Goal: Find specific page/section: Find specific page/section

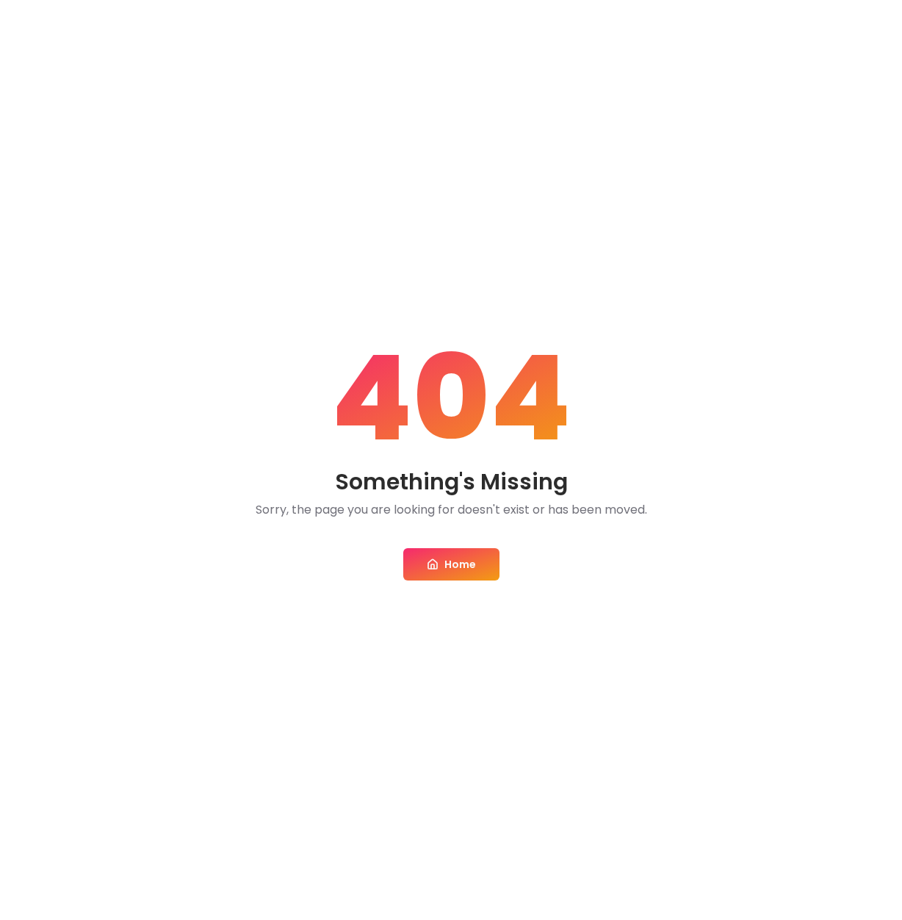
click at [477, 555] on link "Home" at bounding box center [451, 564] width 96 height 32
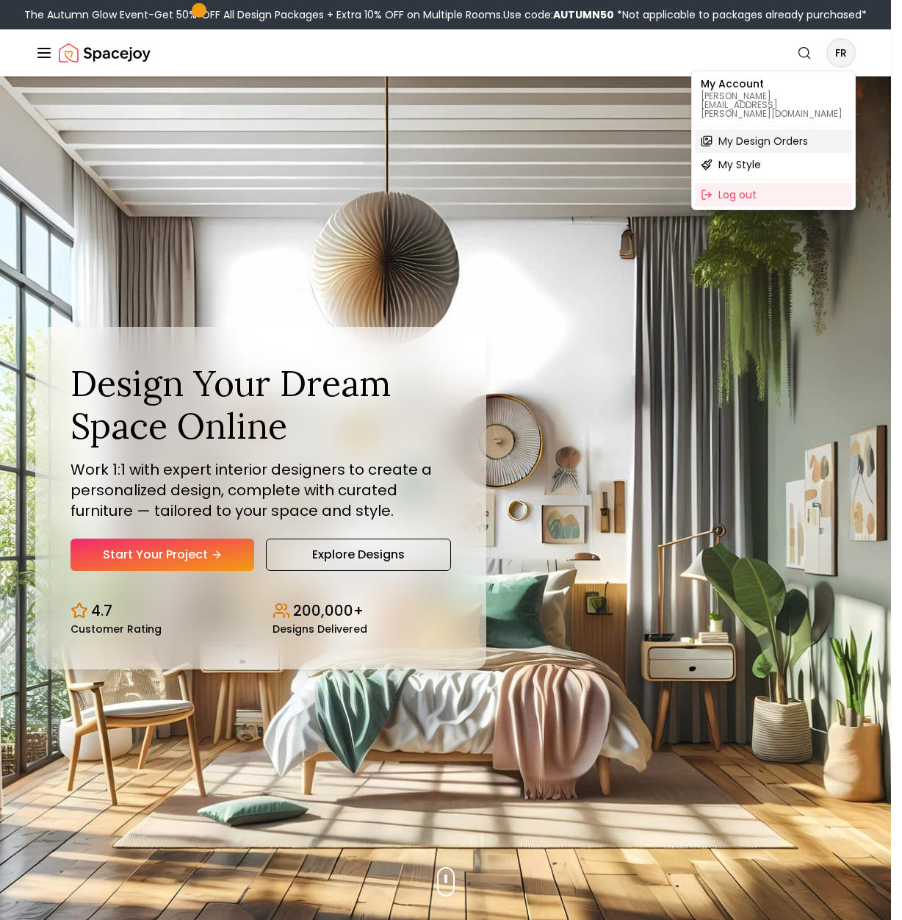
click at [765, 134] on span "My Design Orders" at bounding box center [763, 141] width 90 height 15
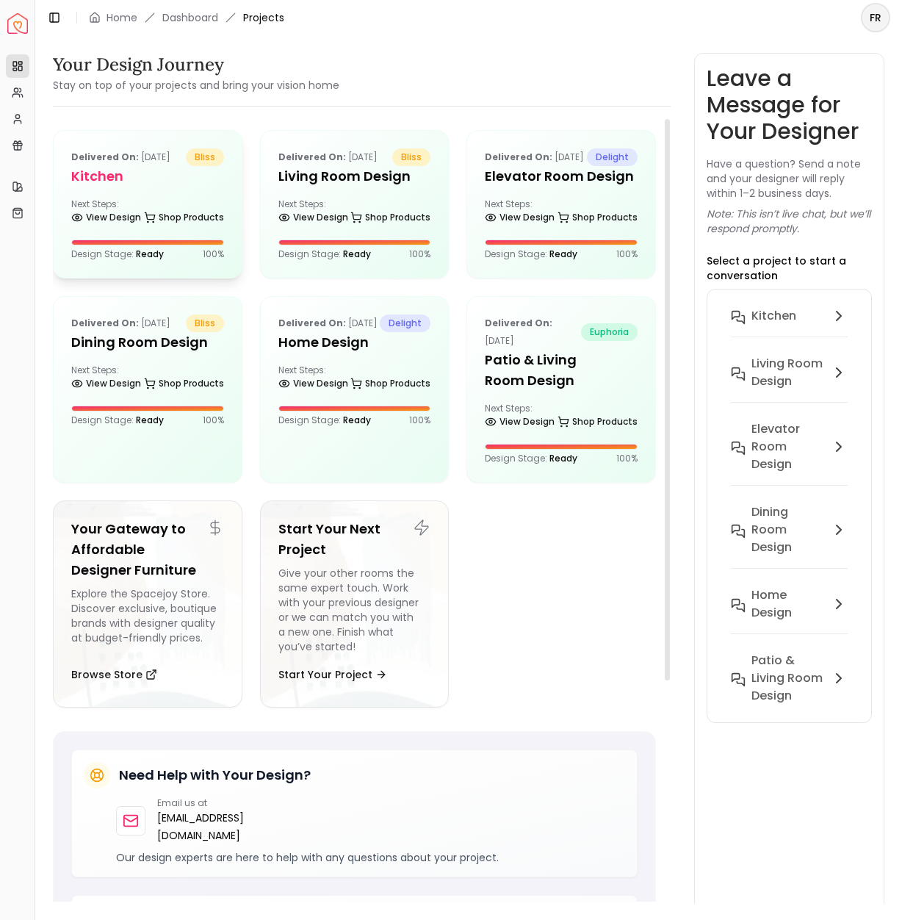
click at [90, 187] on h5 "Kitchen" at bounding box center [147, 176] width 153 height 21
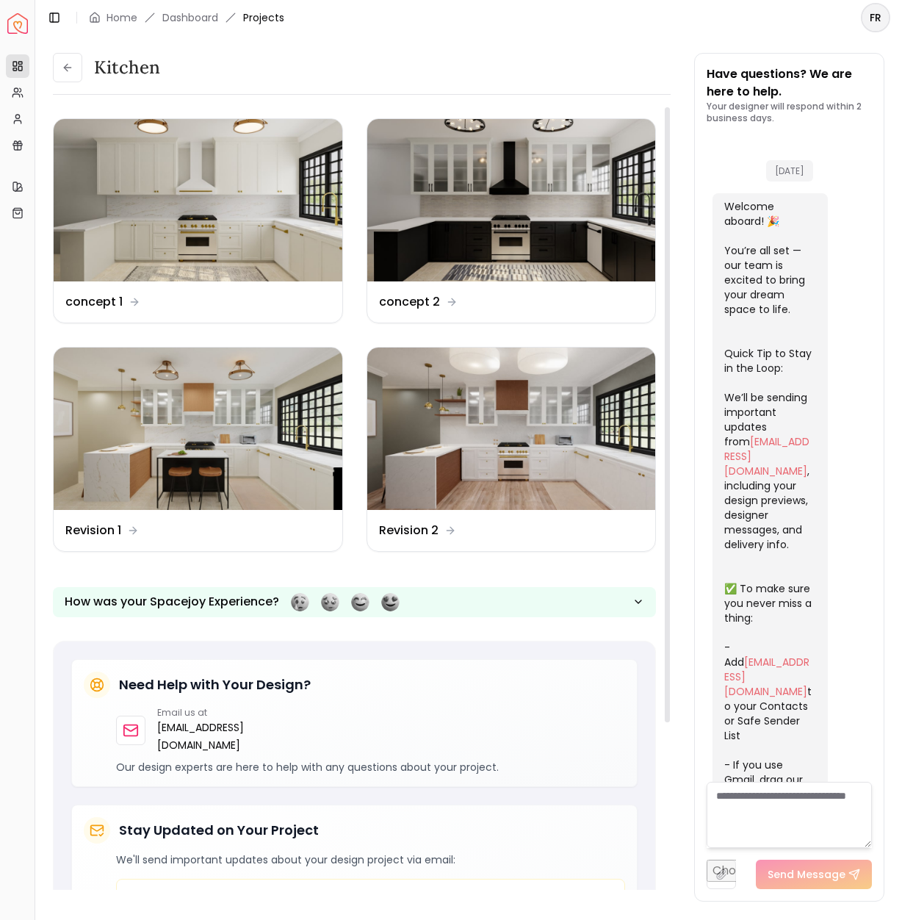
scroll to position [618, 0]
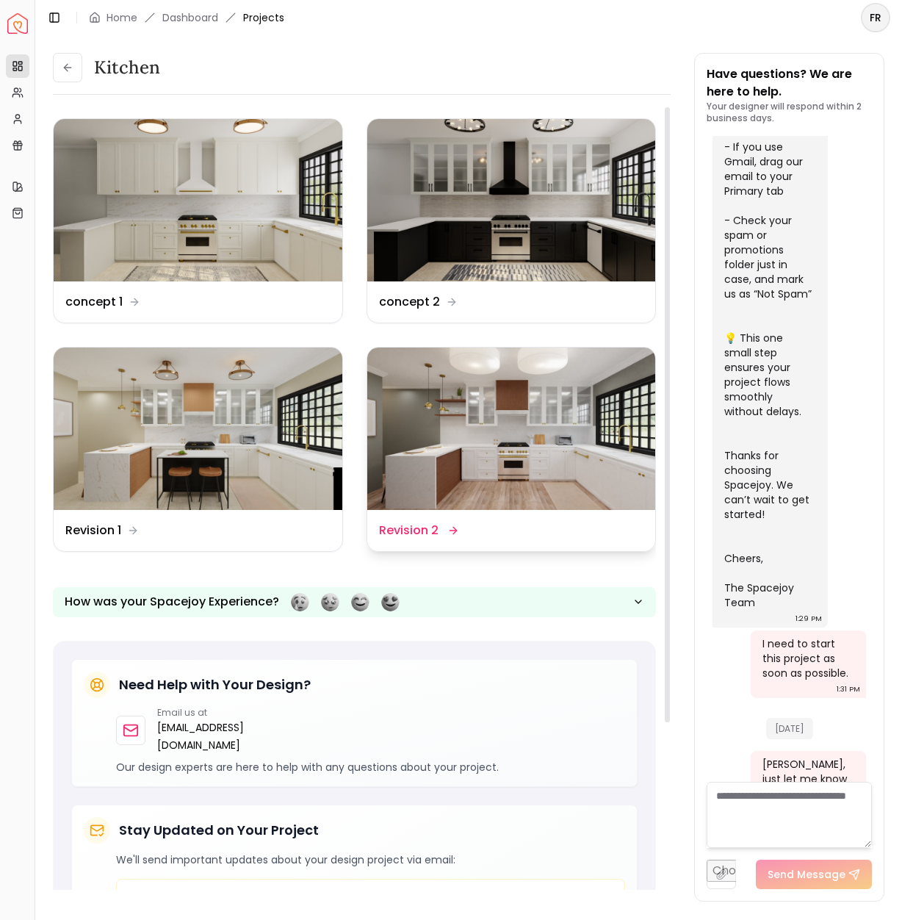
click at [475, 483] on img at bounding box center [511, 428] width 289 height 162
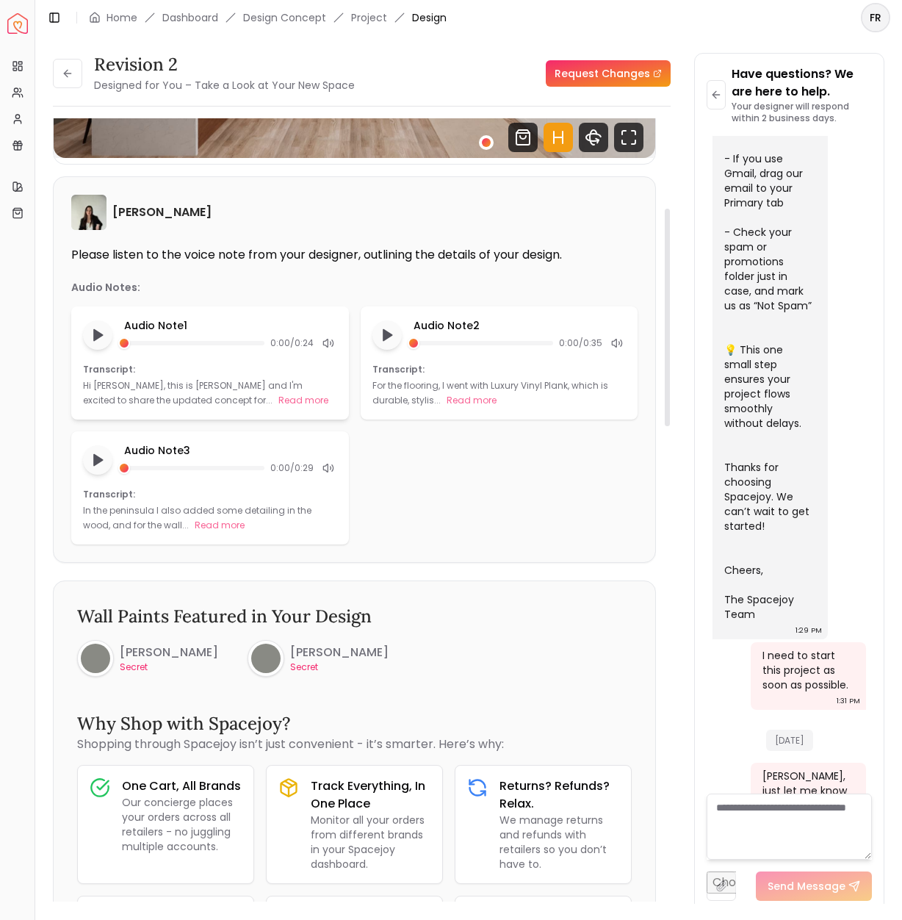
scroll to position [323, 0]
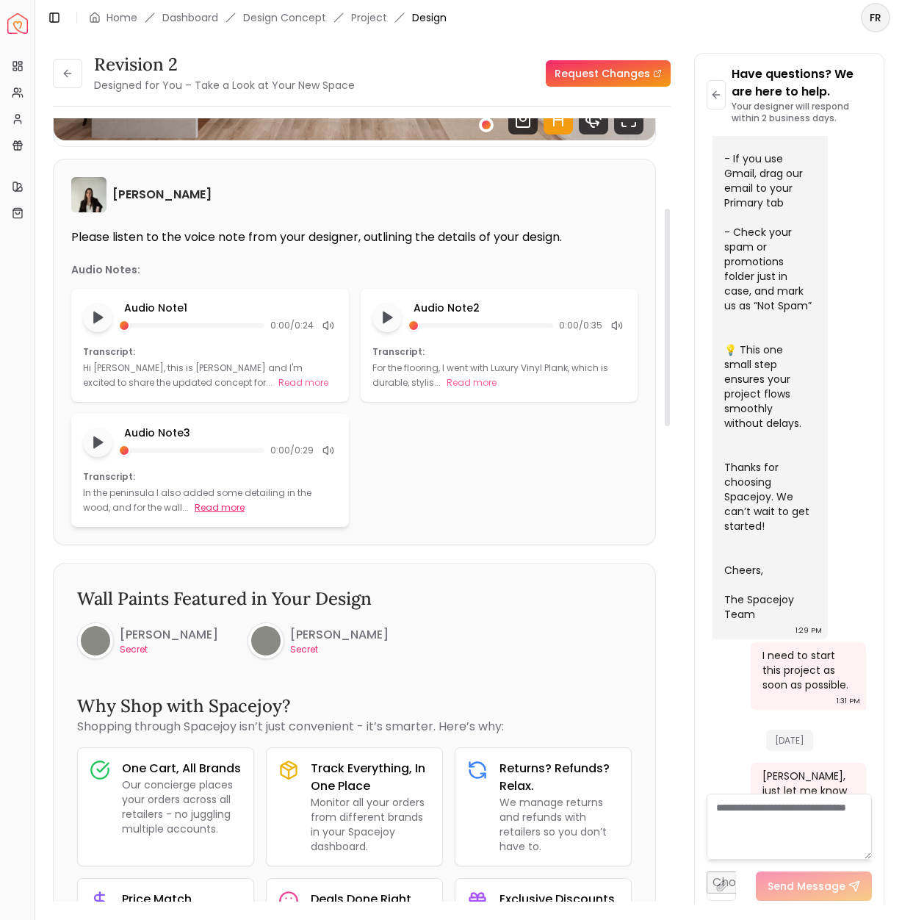
click at [195, 500] on button "Read more" at bounding box center [220, 507] width 50 height 15
click at [193, 500] on p "In the peninsula I also added some detailing in the wood, and for the wall..." at bounding box center [197, 499] width 228 height 27
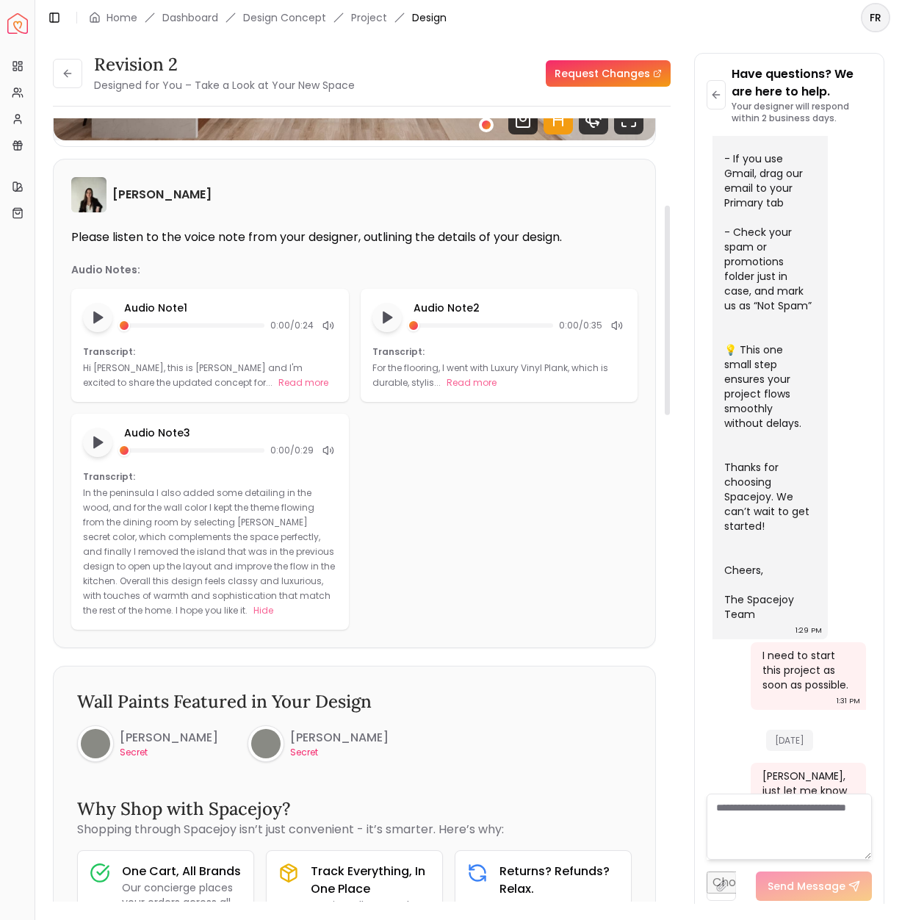
click at [358, 522] on div "Audio Note 1 0:00 / 0:24 Transcript: Hi [PERSON_NAME], this is [PERSON_NAME] an…" at bounding box center [354, 459] width 566 height 341
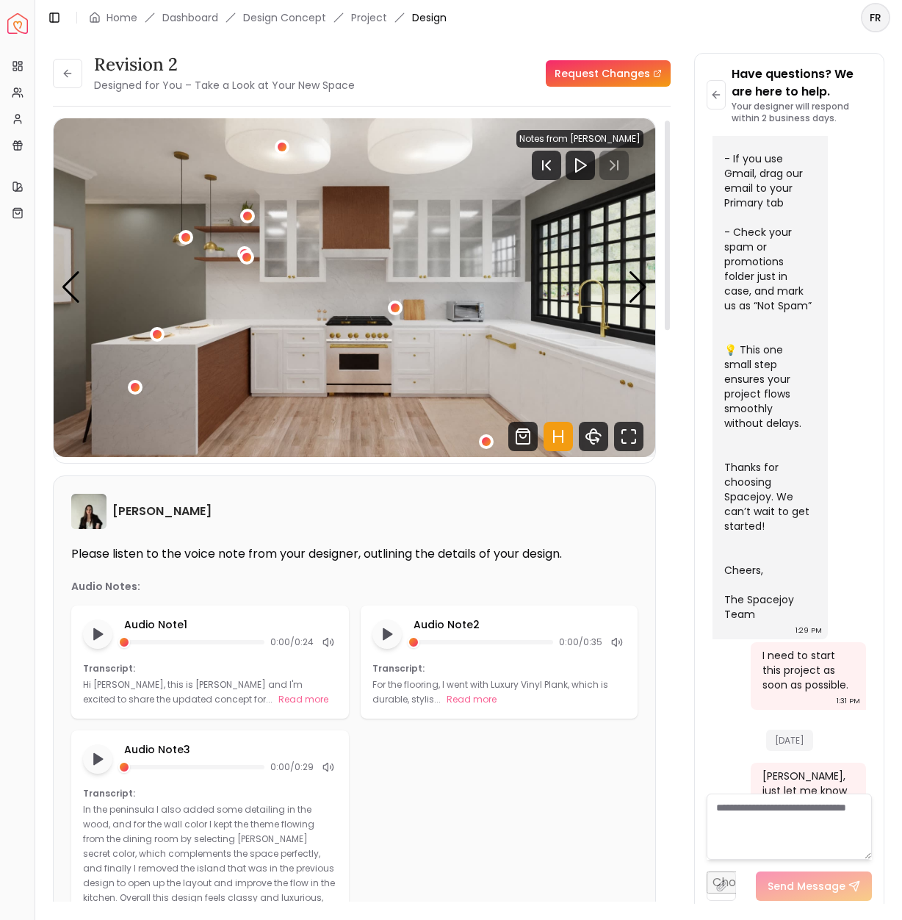
scroll to position [0, 0]
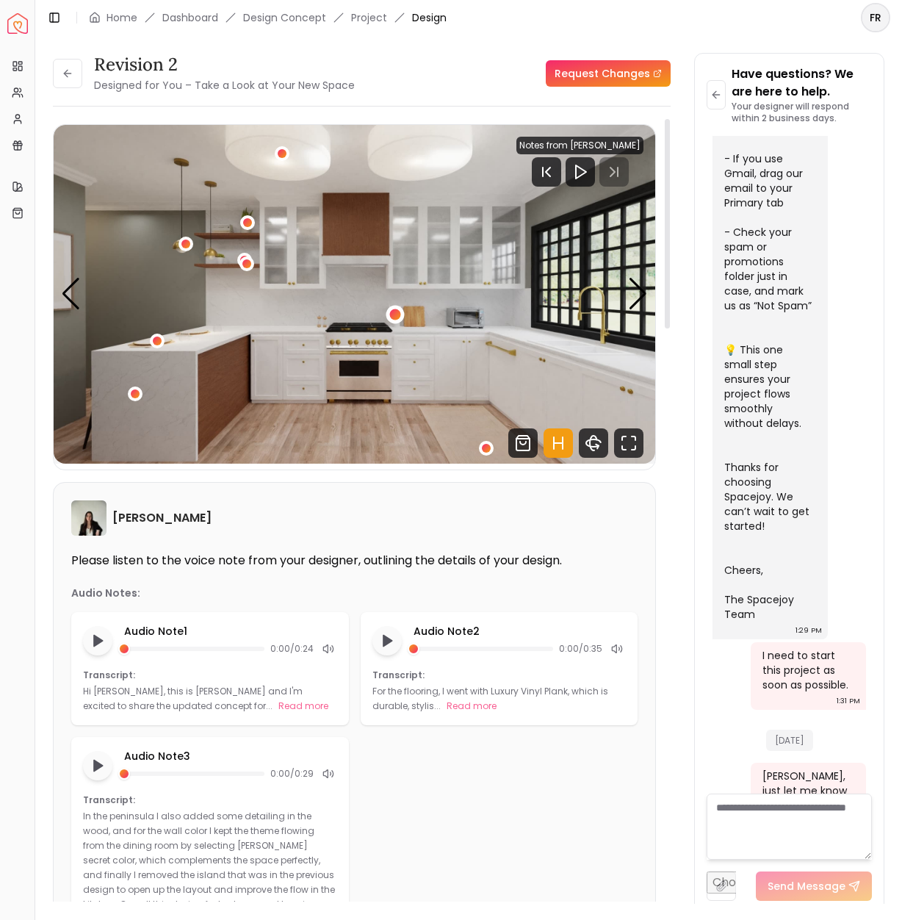
click at [394, 312] on div "1 / 6" at bounding box center [395, 313] width 11 height 11
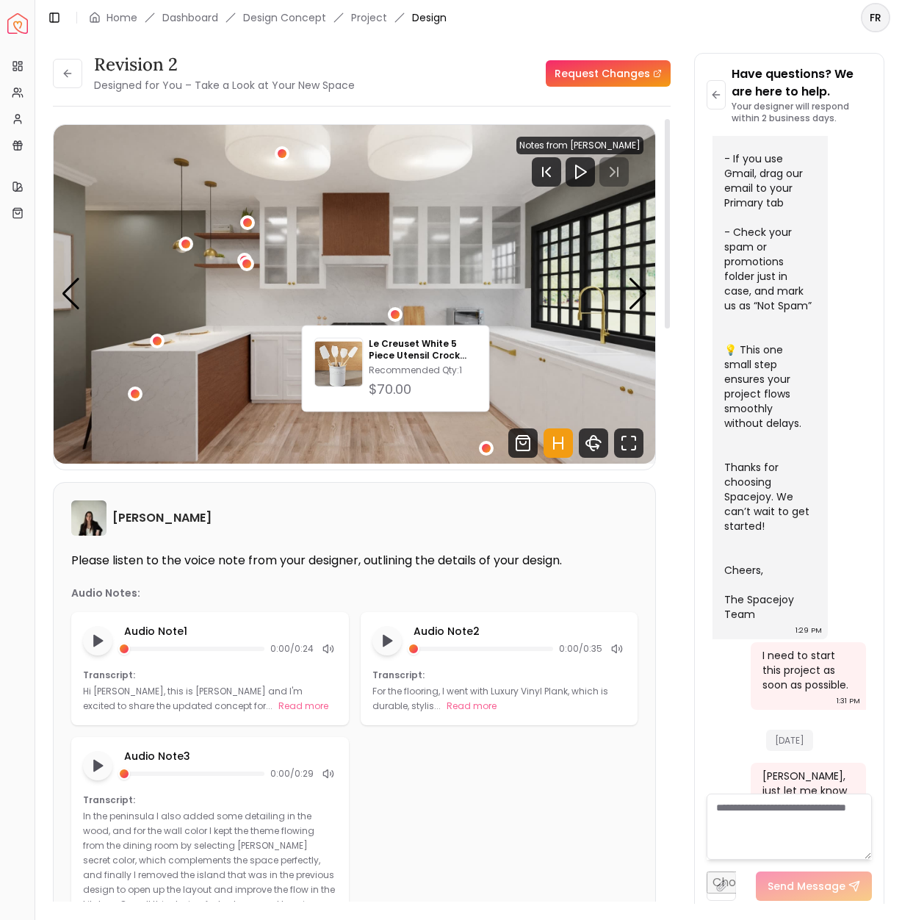
click at [488, 289] on img "1 / 6" at bounding box center [355, 294] width 602 height 339
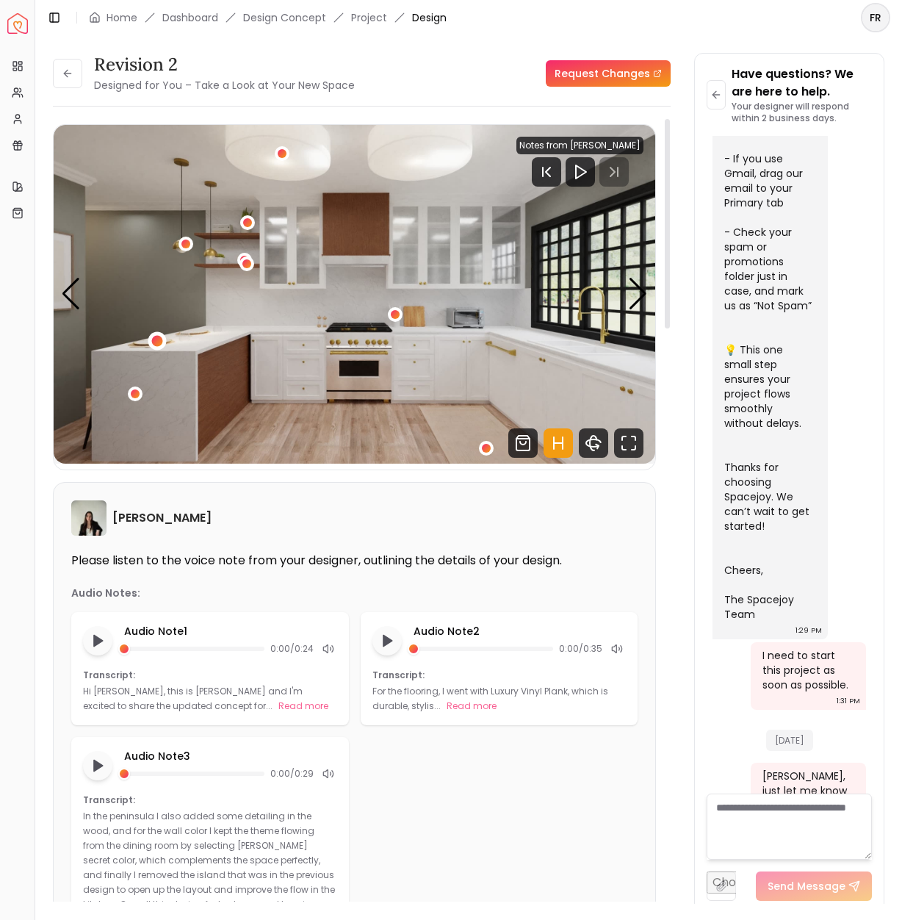
click at [157, 342] on div "1 / 6" at bounding box center [157, 341] width 11 height 11
click at [335, 428] on img "1 / 6" at bounding box center [355, 294] width 602 height 339
click at [129, 392] on div "1 / 6" at bounding box center [135, 394] width 18 height 18
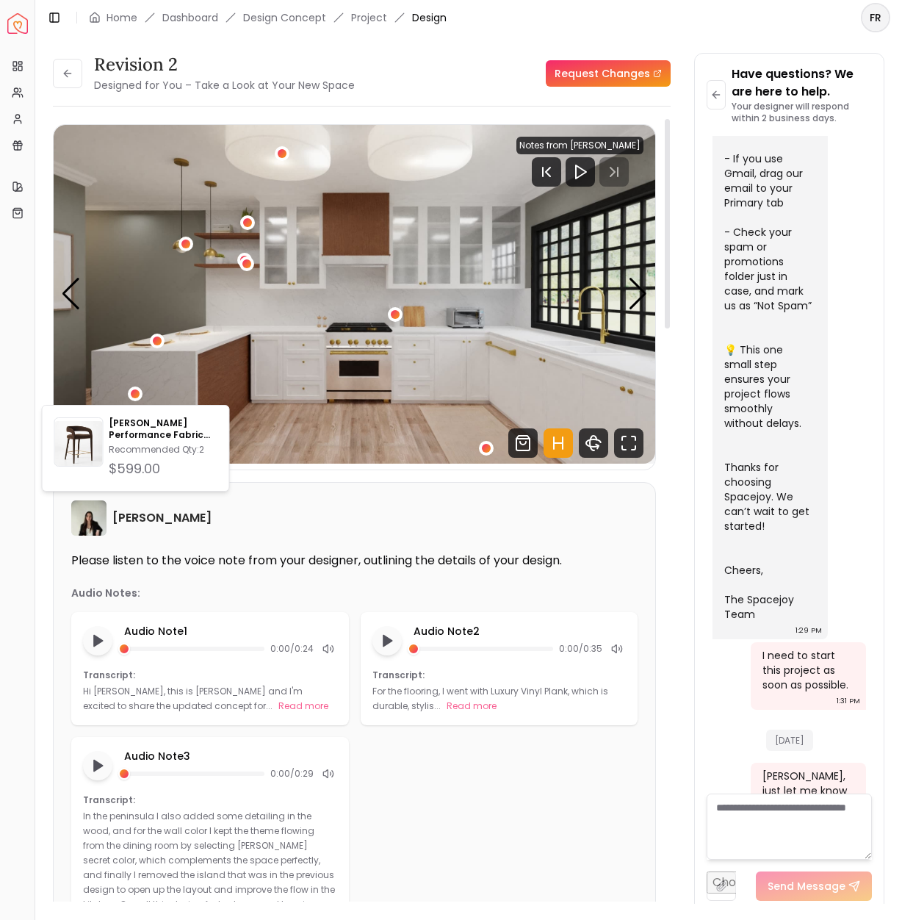
click at [252, 404] on img "1 / 6" at bounding box center [355, 294] width 602 height 339
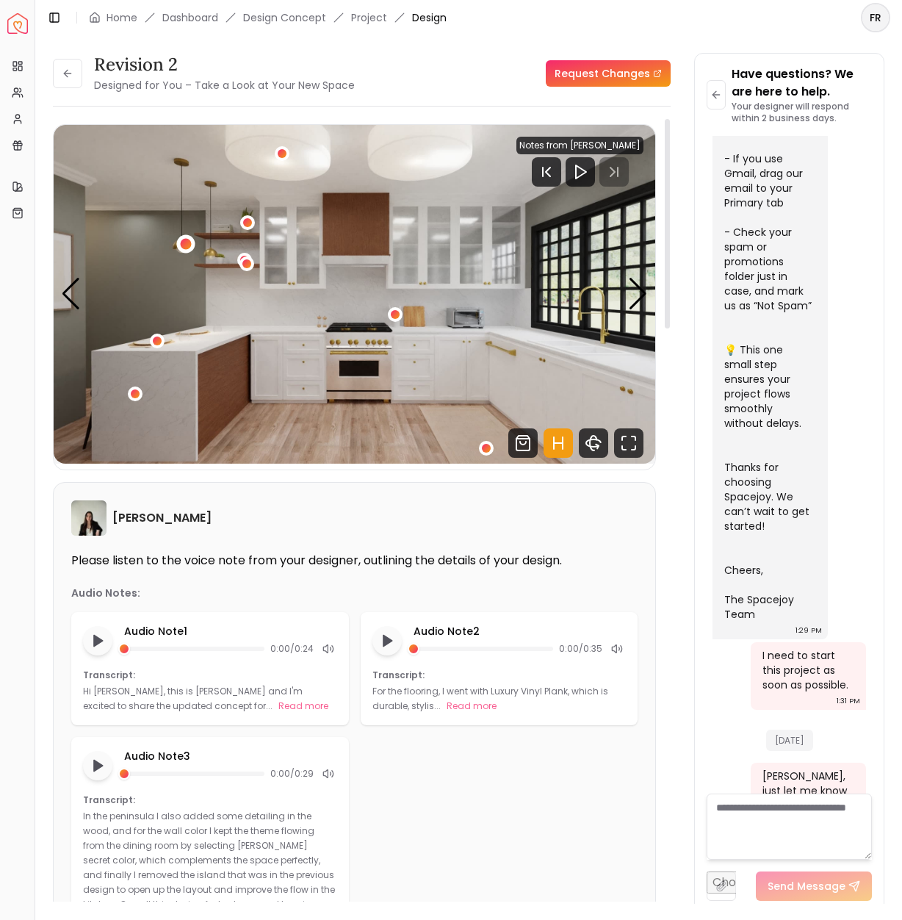
click at [191, 242] on div "1 / 6" at bounding box center [186, 244] width 11 height 11
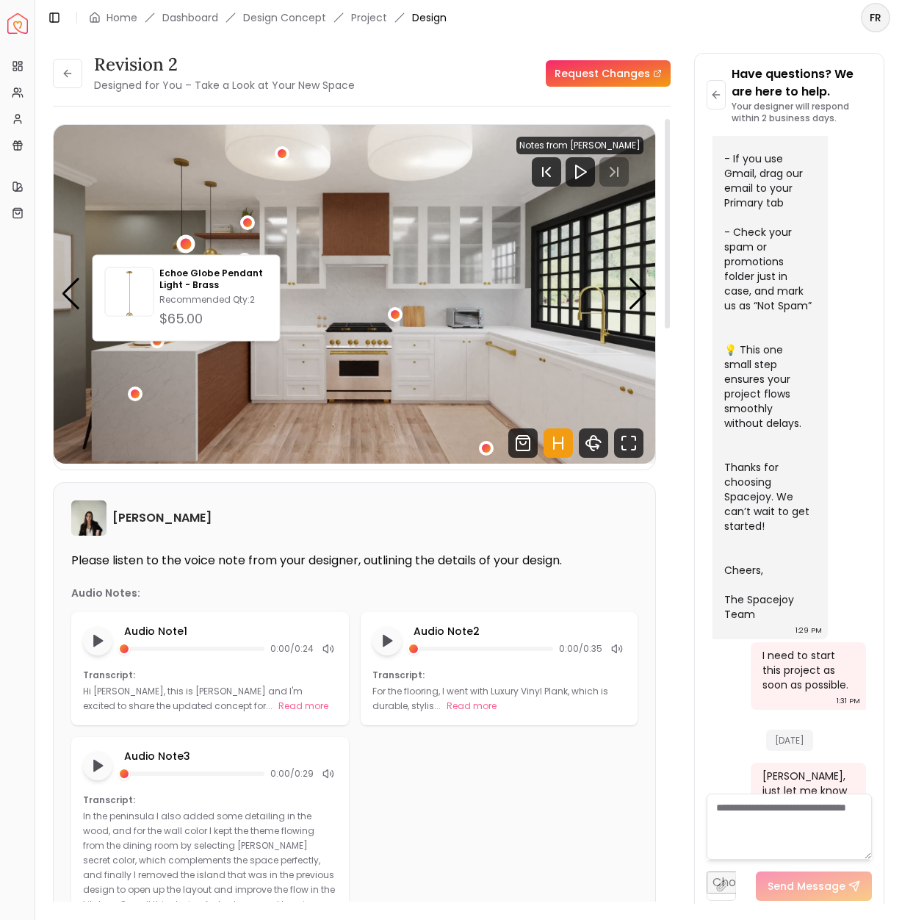
click at [278, 240] on img "1 / 6" at bounding box center [355, 294] width 602 height 339
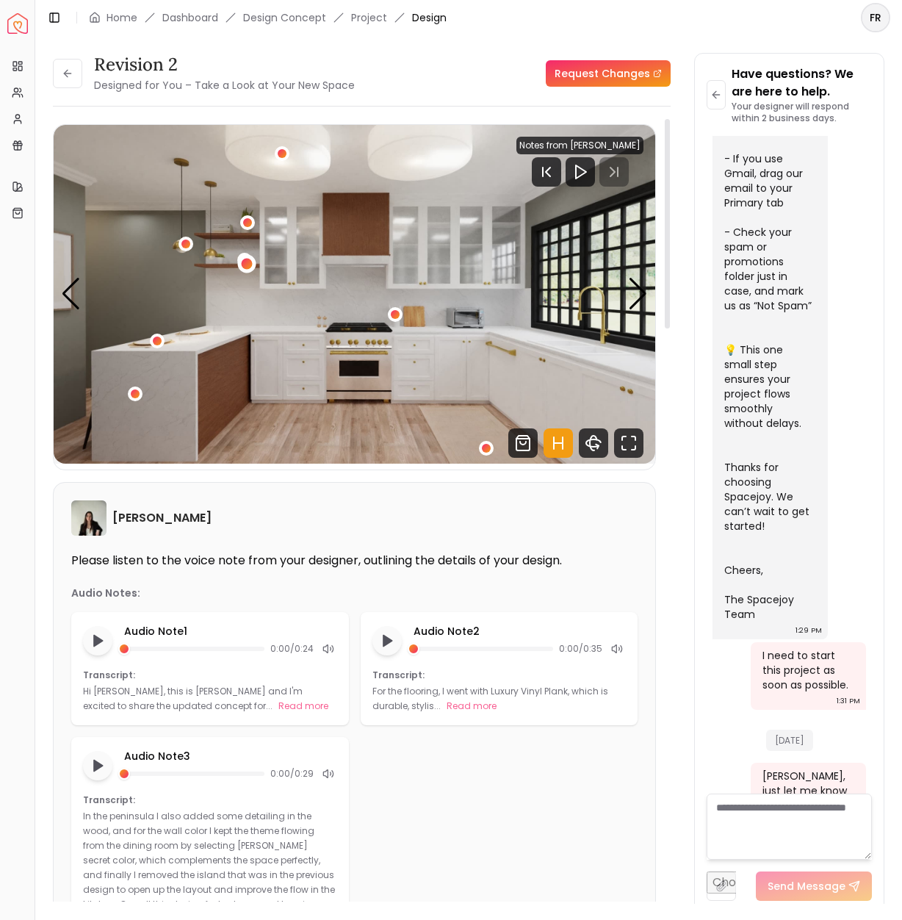
click at [242, 261] on div "1 / 6" at bounding box center [246, 264] width 11 height 11
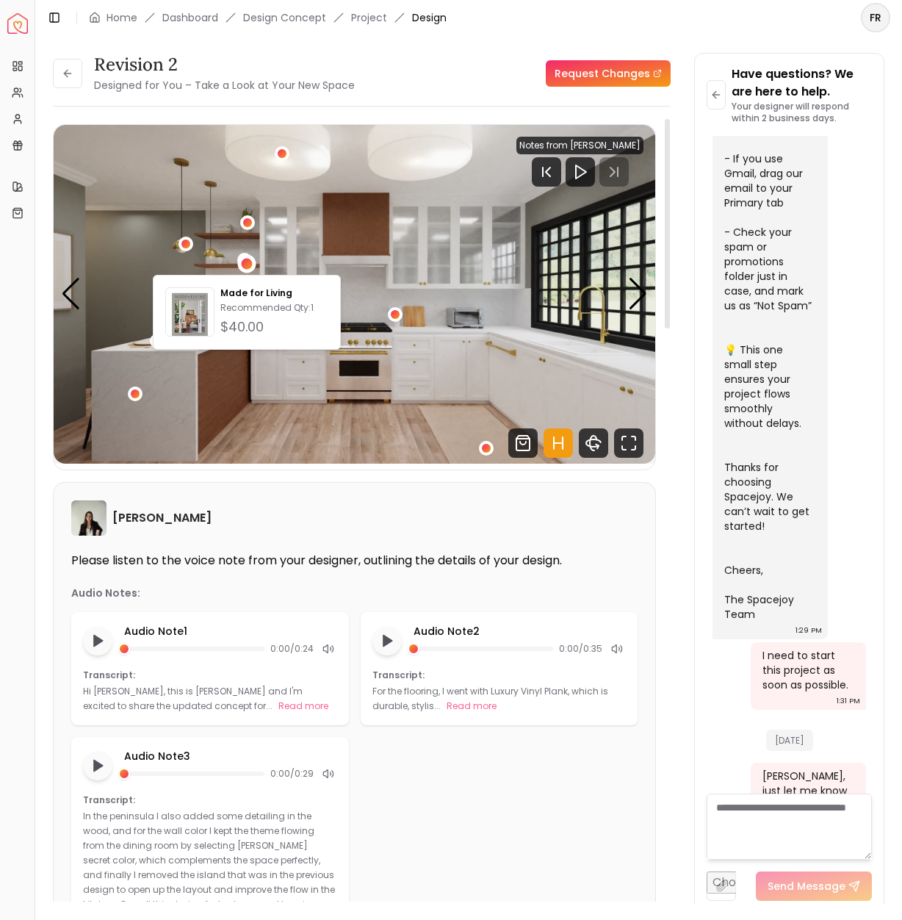
click at [386, 327] on img "1 / 6" at bounding box center [355, 294] width 602 height 339
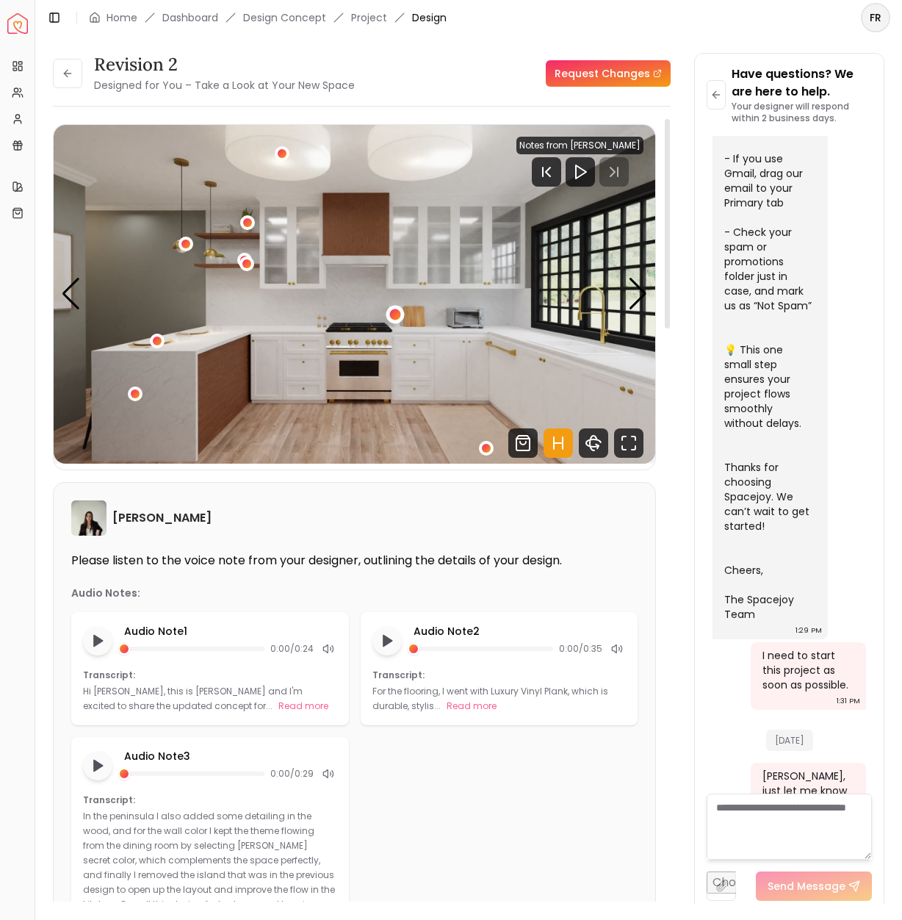
click at [397, 316] on div "1 / 6" at bounding box center [395, 313] width 11 height 11
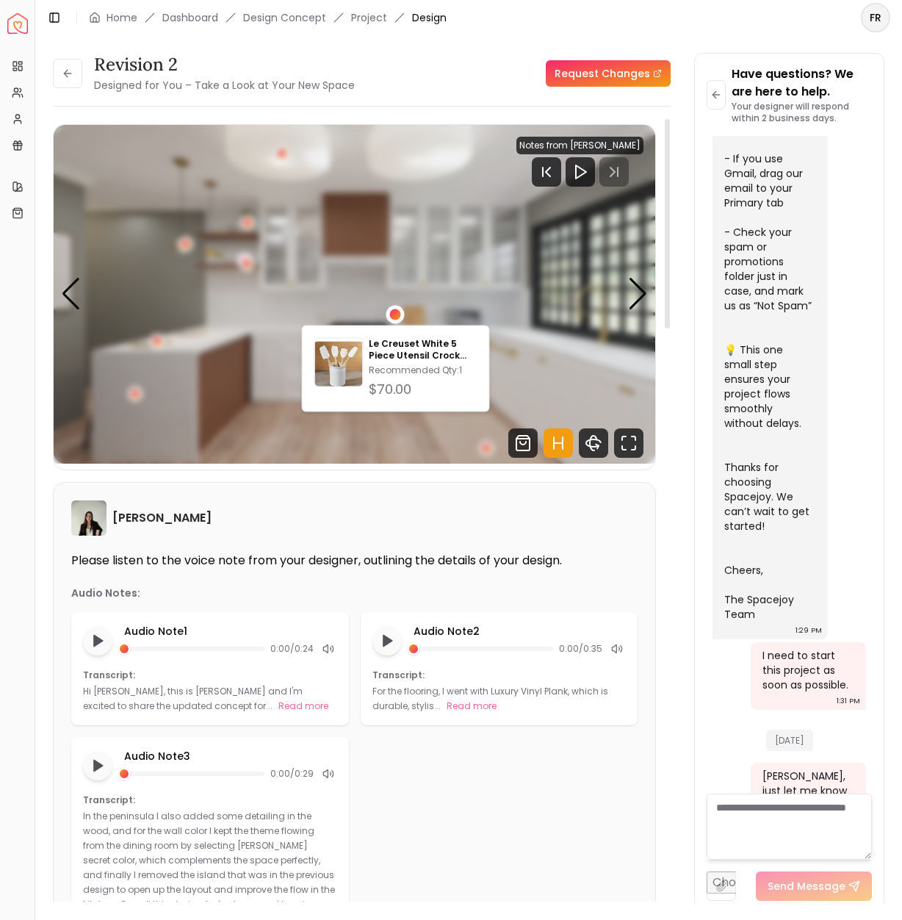
click at [397, 316] on div "1 / 6" at bounding box center [395, 313] width 11 height 11
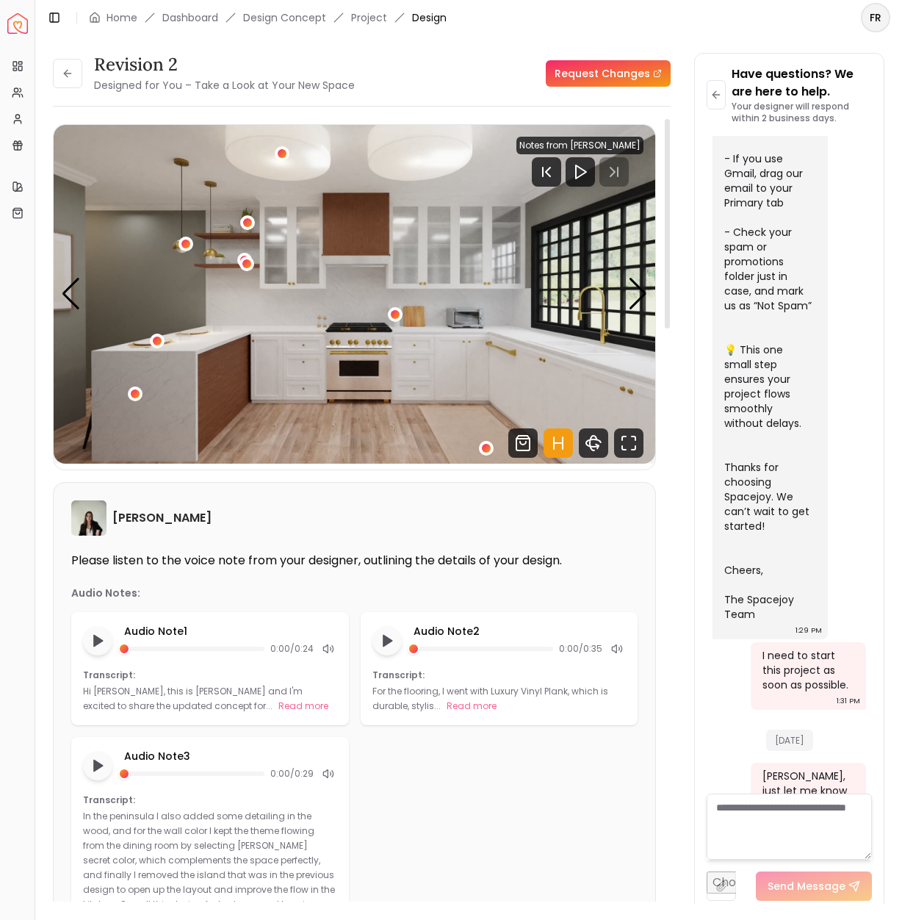
click at [326, 325] on img "1 / 6" at bounding box center [355, 294] width 602 height 339
click at [466, 262] on img "1 / 6" at bounding box center [355, 294] width 602 height 339
click at [442, 275] on img "1 / 6" at bounding box center [355, 294] width 602 height 339
click at [503, 355] on img "1 / 6" at bounding box center [355, 294] width 602 height 339
click at [229, 363] on img "1 / 6" at bounding box center [355, 294] width 602 height 339
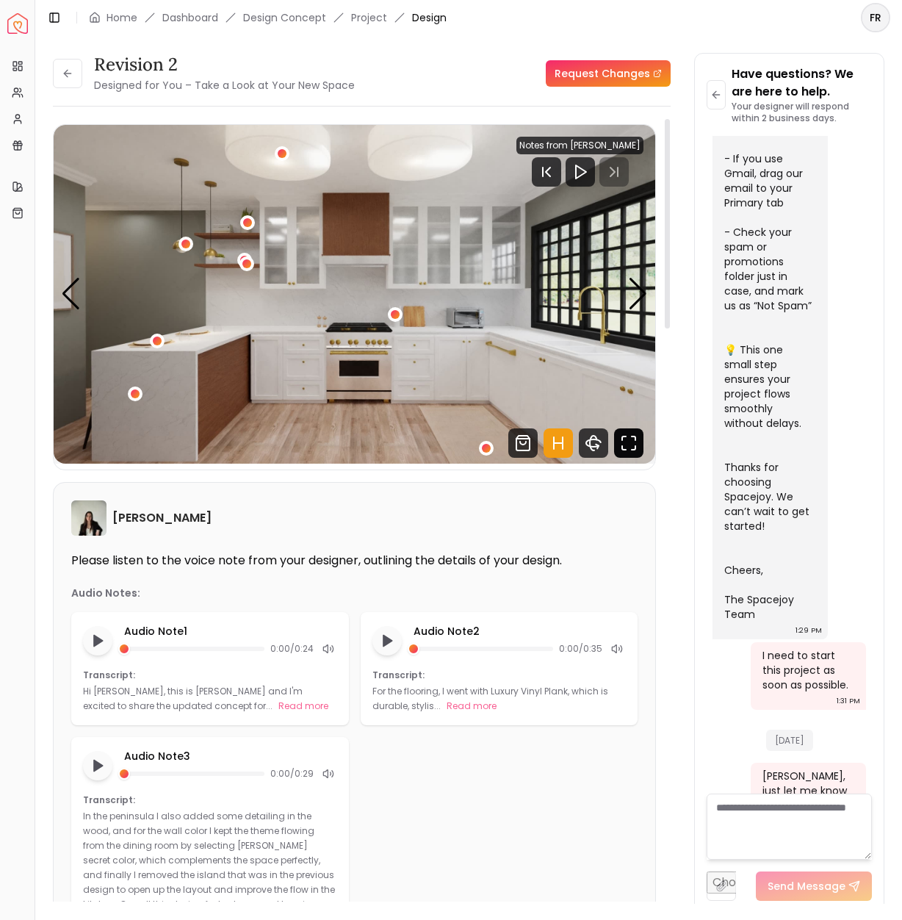
click at [618, 440] on icon "Fullscreen" at bounding box center [628, 442] width 29 height 29
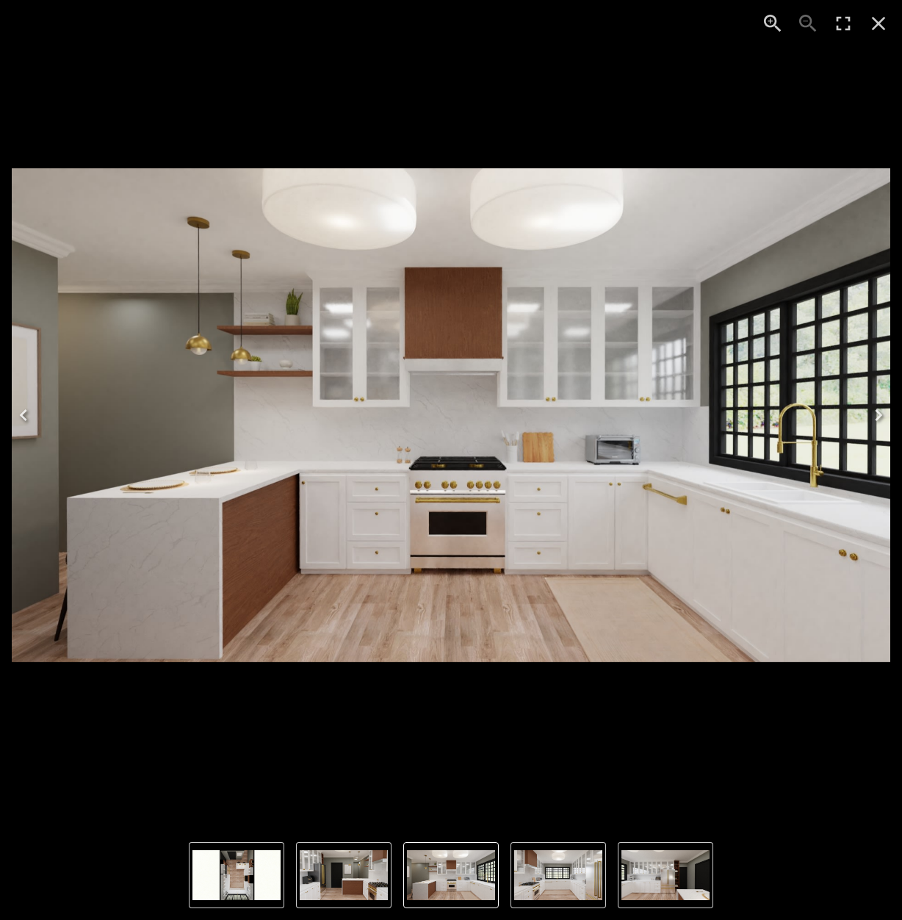
click at [420, 297] on img "1 of 6" at bounding box center [451, 415] width 878 height 494
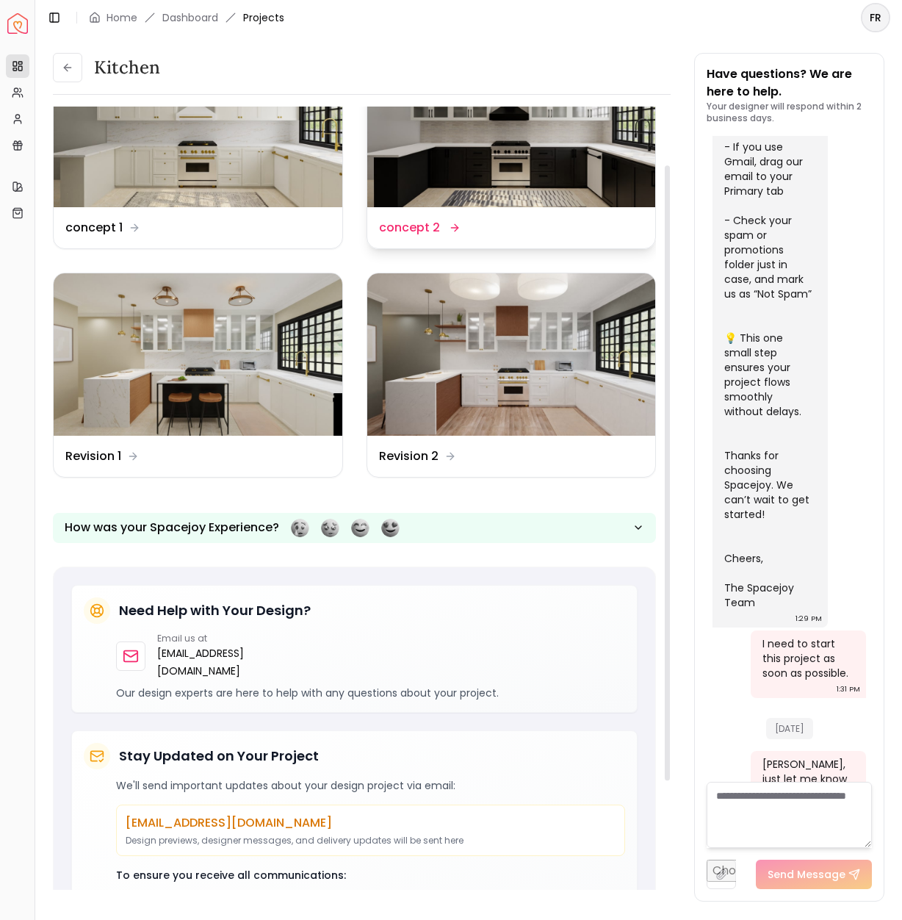
scroll to position [74, 0]
click at [452, 454] on icon at bounding box center [453, 456] width 12 height 12
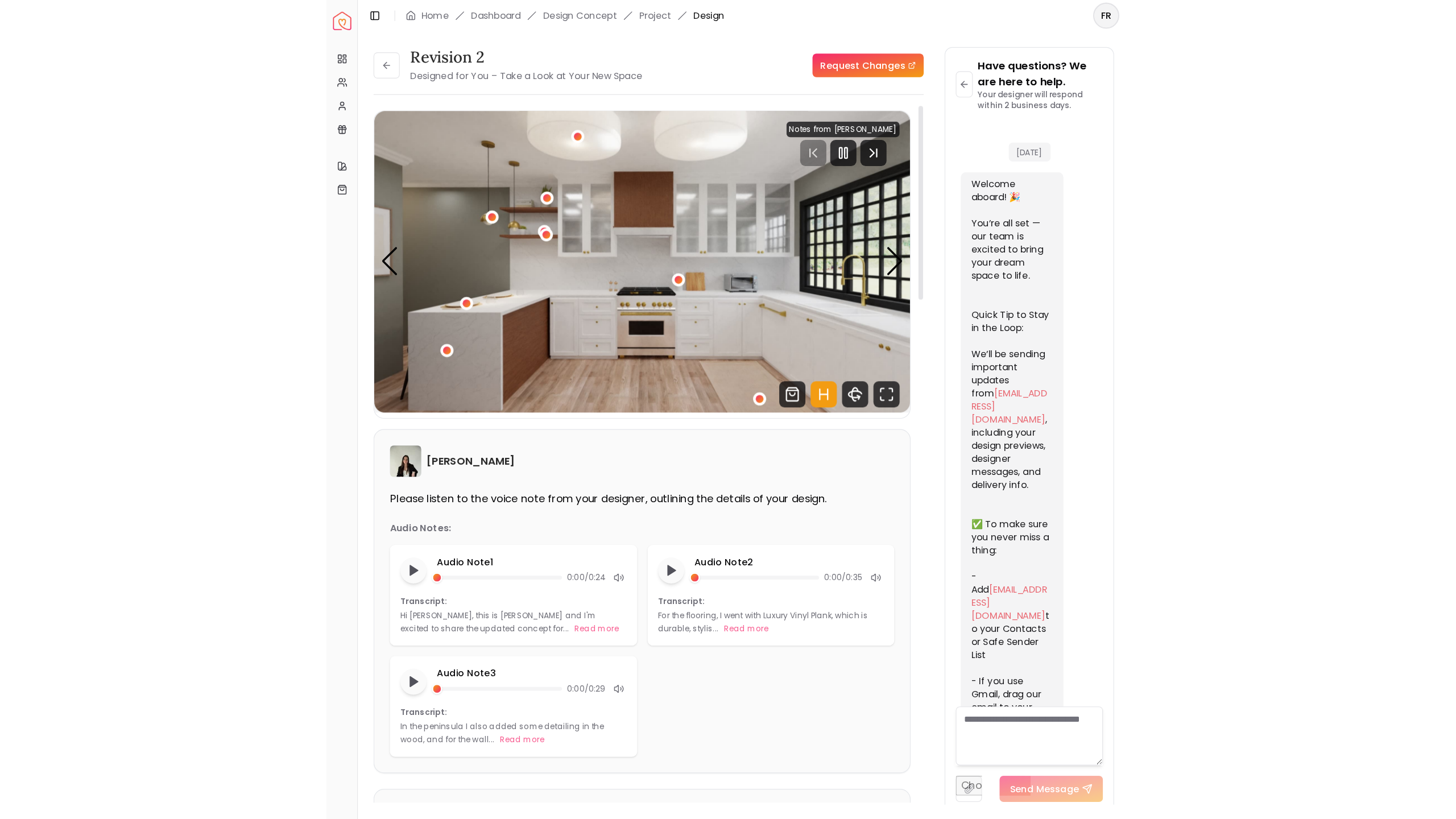
scroll to position [469, 0]
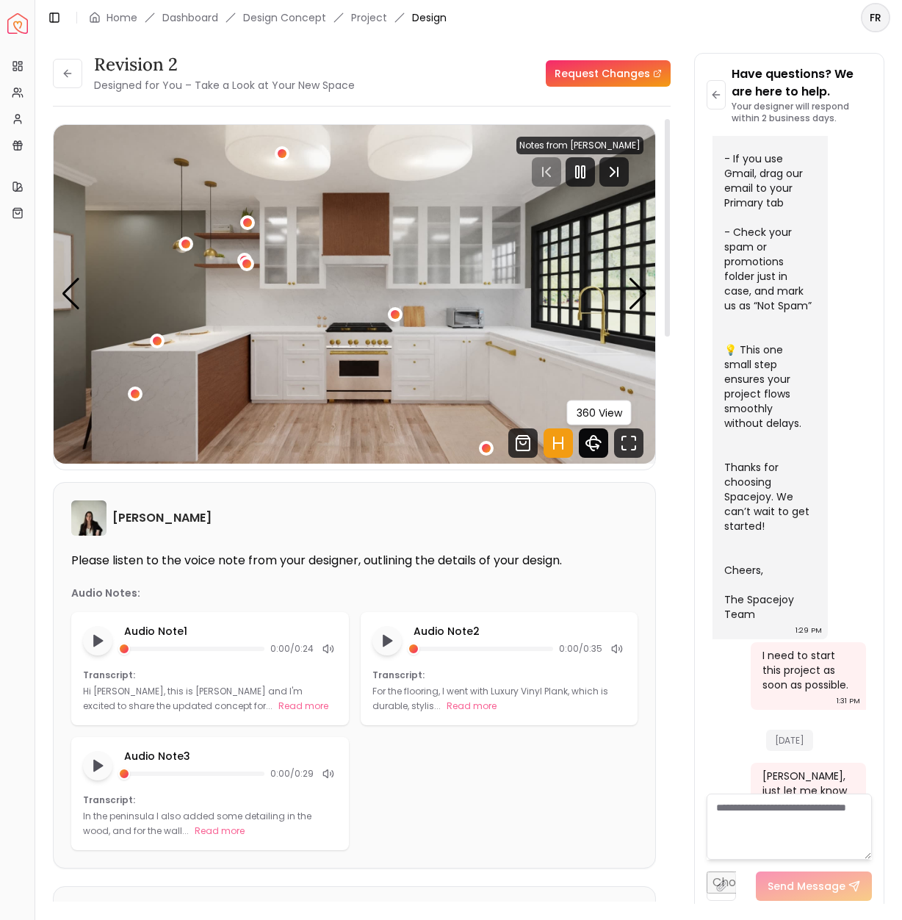
click at [594, 450] on icon "360 View" at bounding box center [593, 443] width 7 height 15
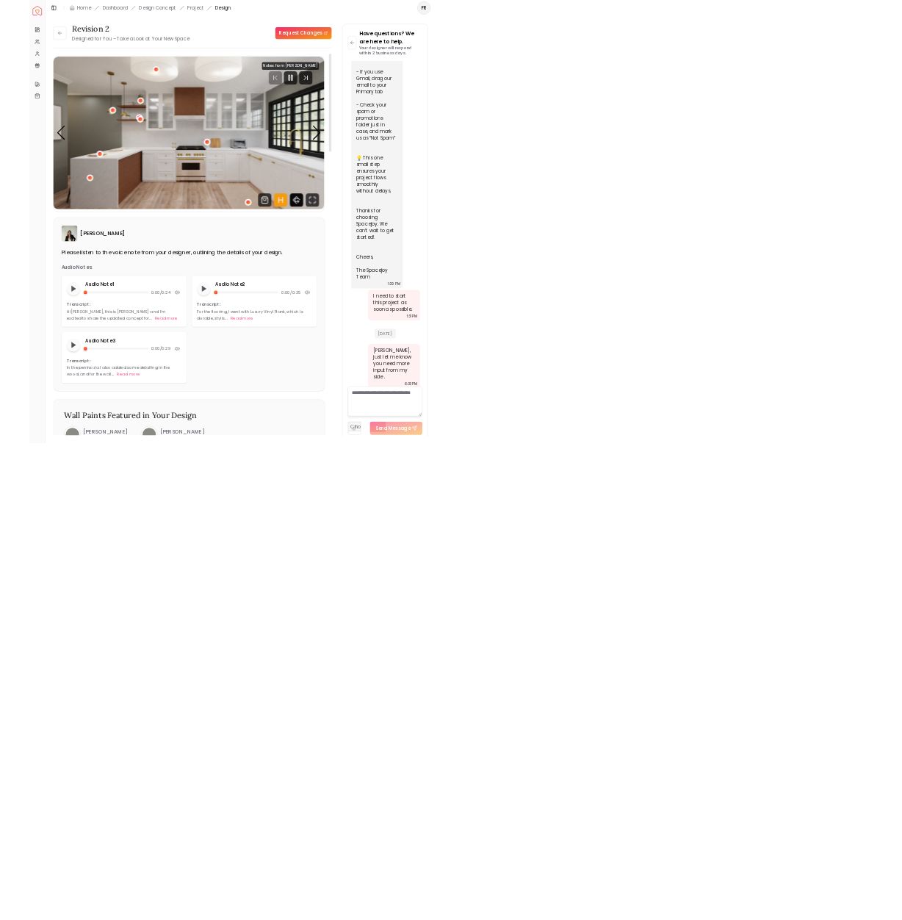
scroll to position [0, 0]
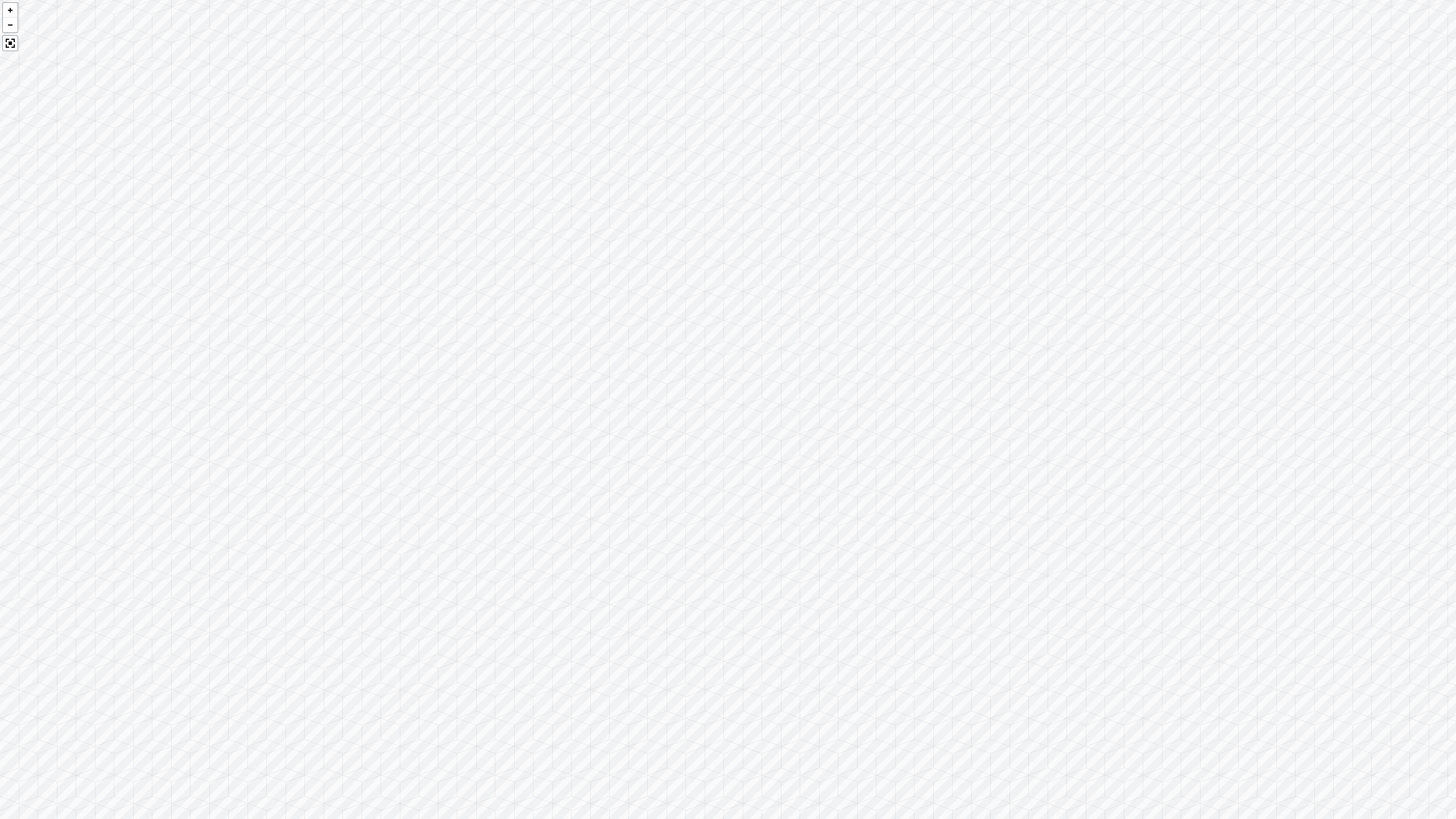
click at [479, 444] on div at bounding box center [728, 410] width 1456 height 819
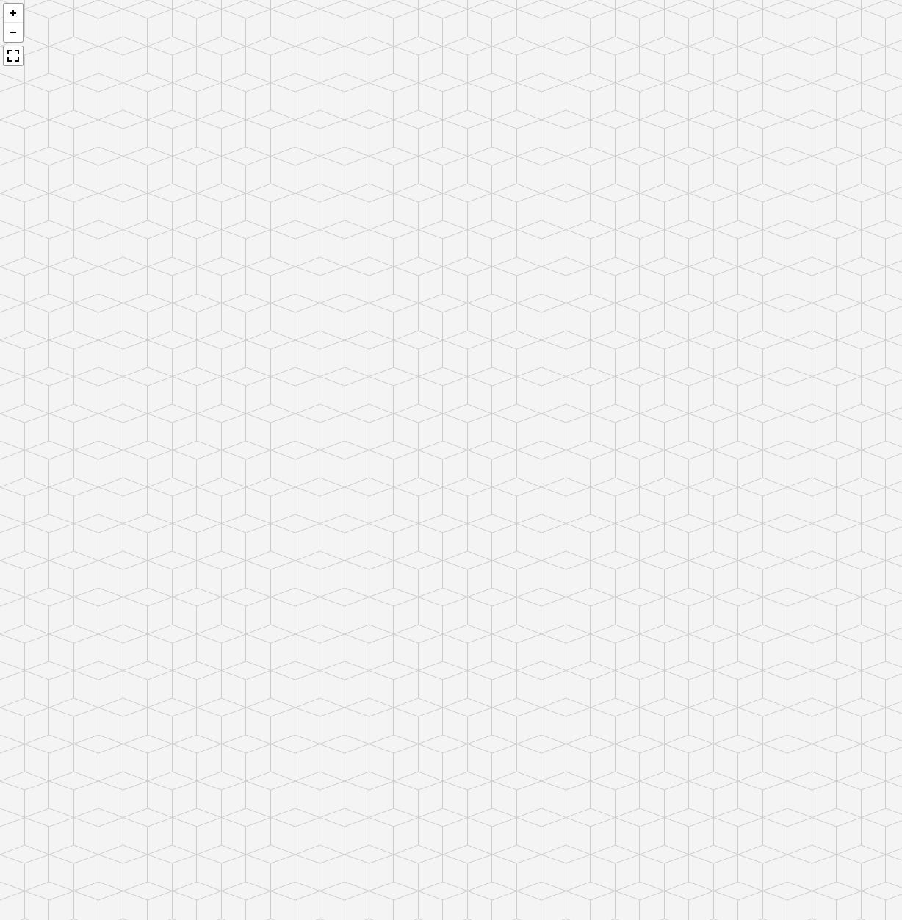
click at [158, 340] on div "1 / 6" at bounding box center [157, 341] width 11 height 11
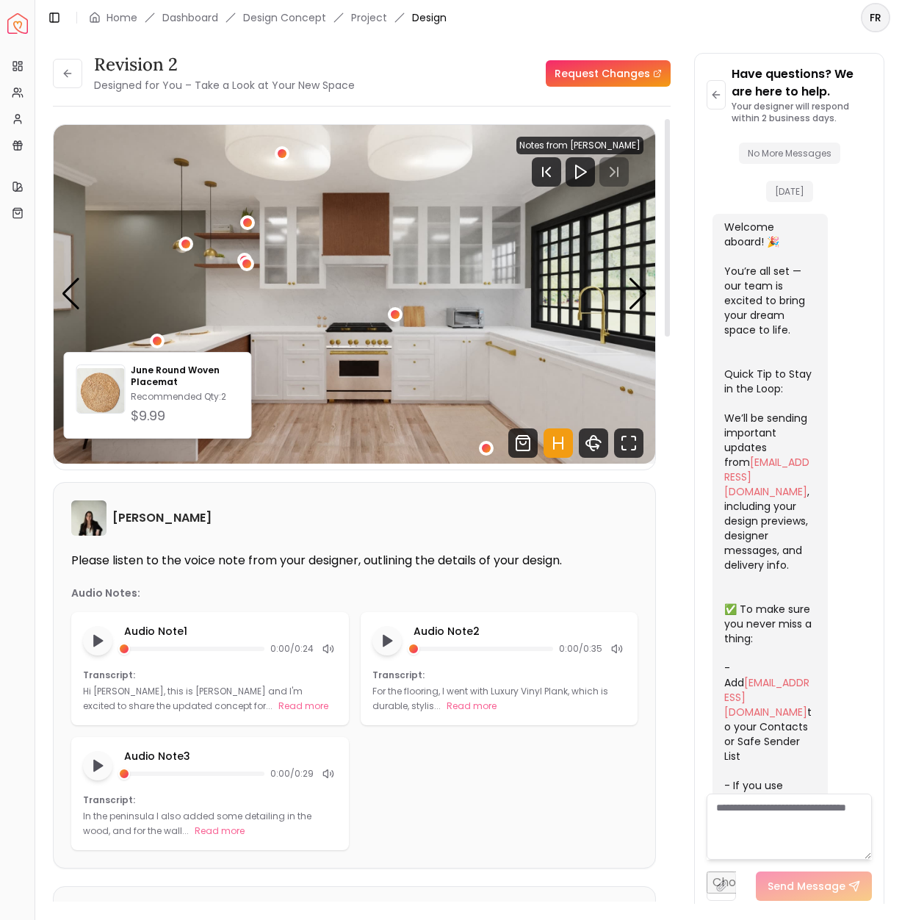
click at [386, 447] on img "1 / 6" at bounding box center [355, 294] width 602 height 339
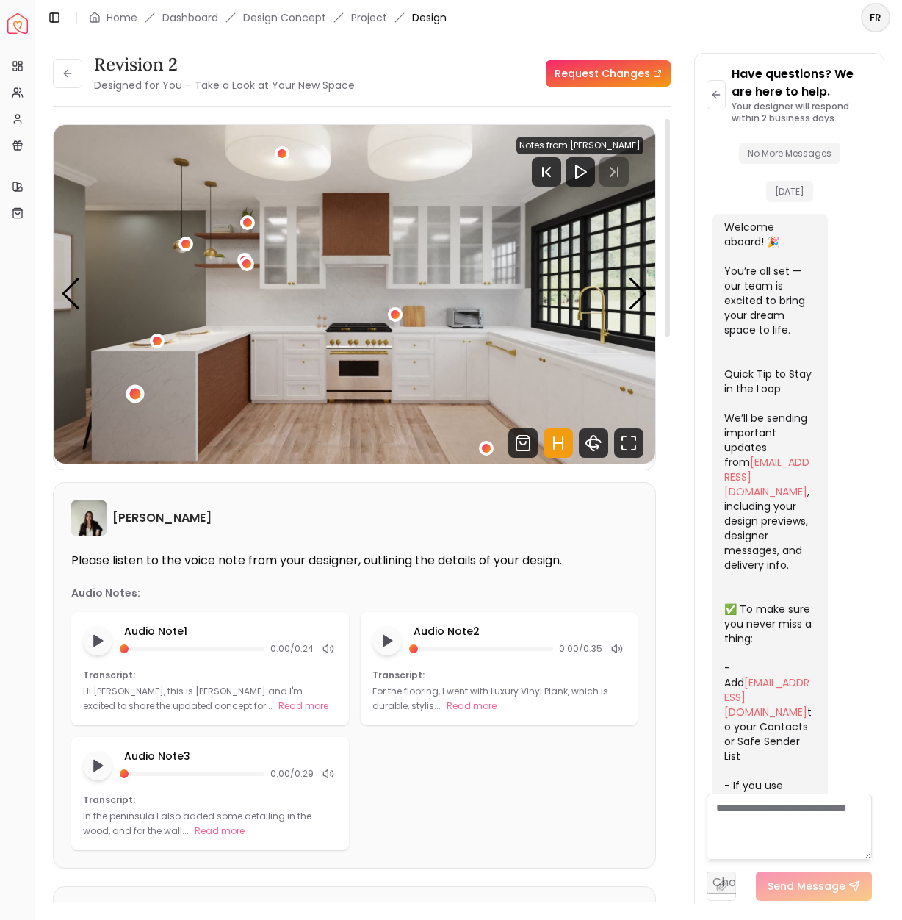
click at [136, 397] on div "1 / 6" at bounding box center [135, 394] width 11 height 11
click at [284, 425] on img "1 / 6" at bounding box center [355, 294] width 602 height 339
